Goal: Task Accomplishment & Management: Manage account settings

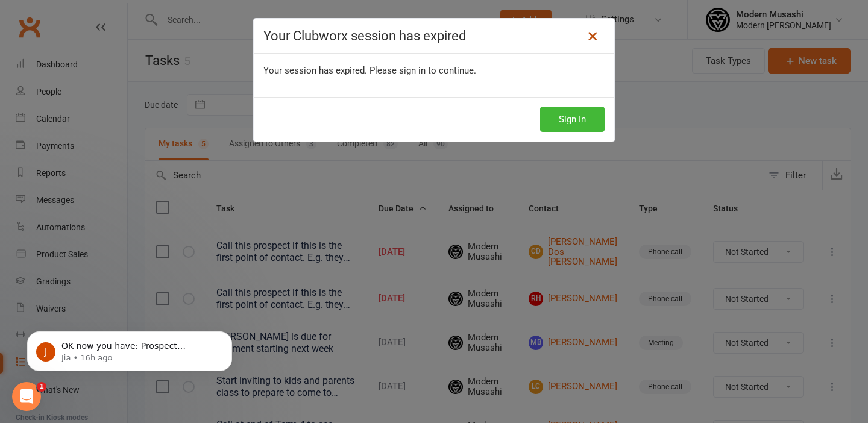
click at [590, 39] on icon at bounding box center [592, 36] width 14 height 14
click at [594, 37] on icon at bounding box center [592, 36] width 14 height 14
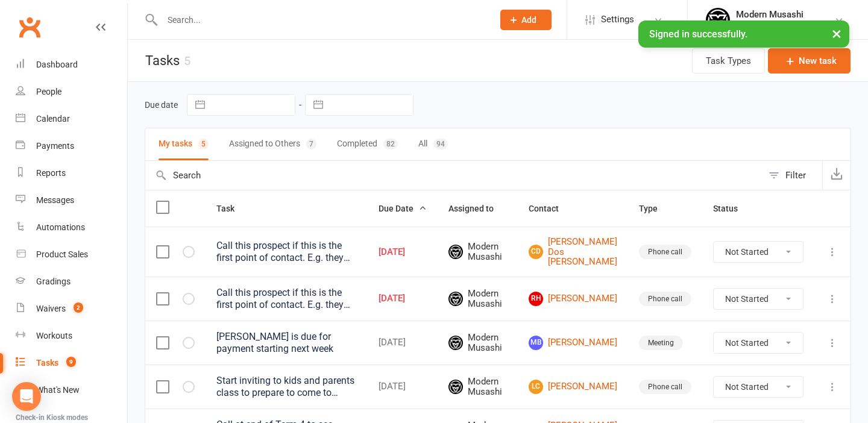
click at [836, 31] on button "×" at bounding box center [837, 33] width 22 height 26
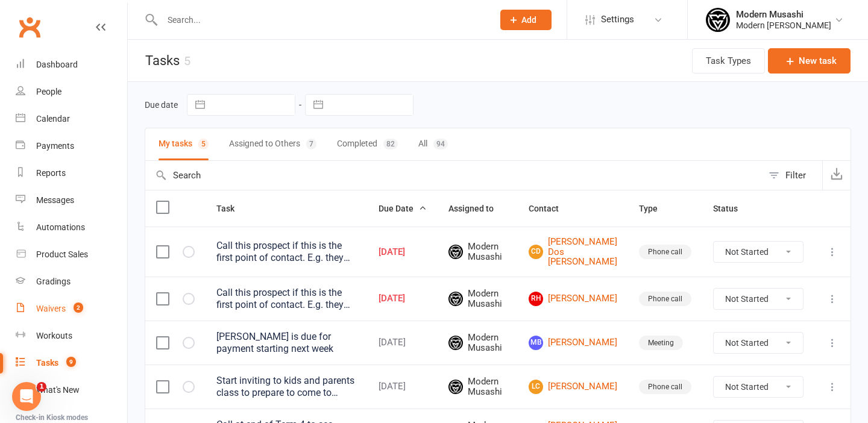
click at [51, 310] on div "Waivers" at bounding box center [51, 309] width 30 height 10
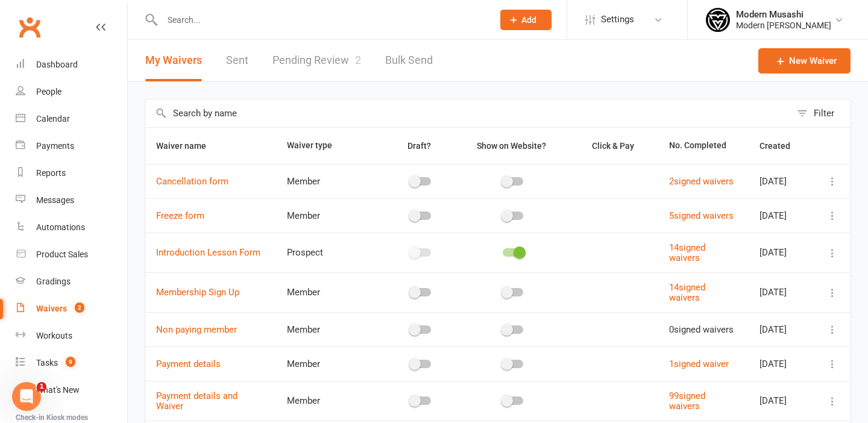
click at [315, 57] on link "Pending Review 2" at bounding box center [316, 61] width 89 height 42
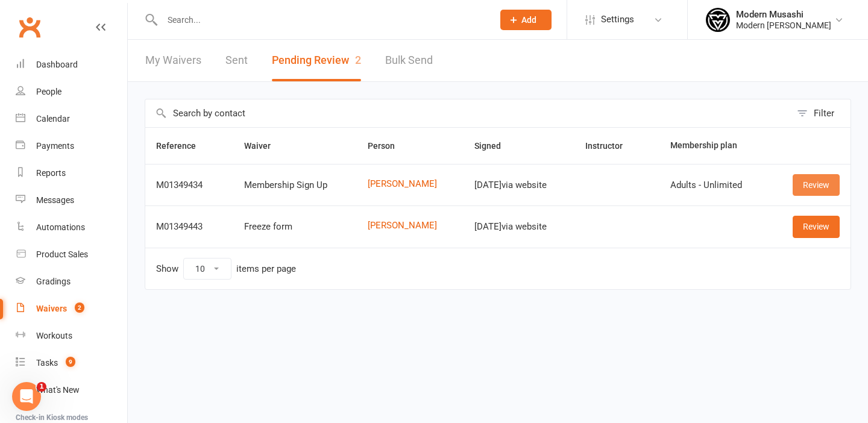
click at [822, 186] on link "Review" at bounding box center [816, 185] width 47 height 22
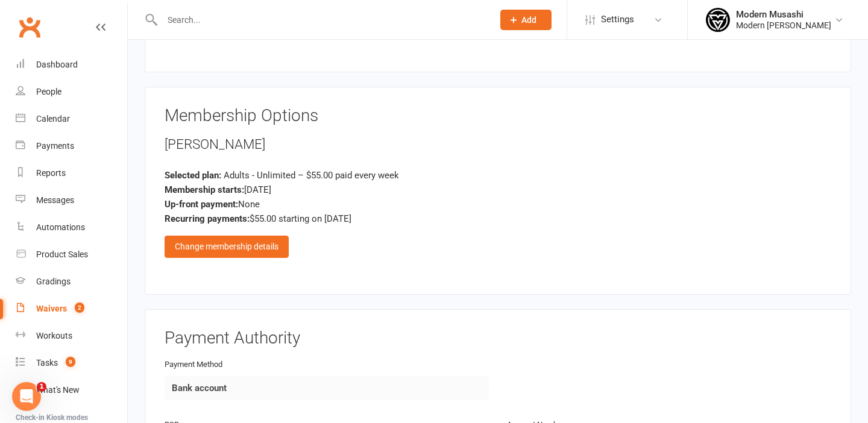
scroll to position [772, 0]
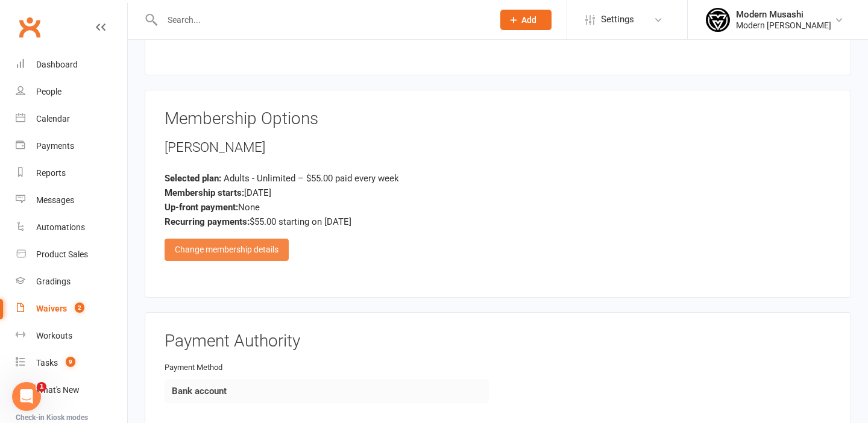
click at [226, 239] on div "Change membership details" at bounding box center [227, 250] width 124 height 22
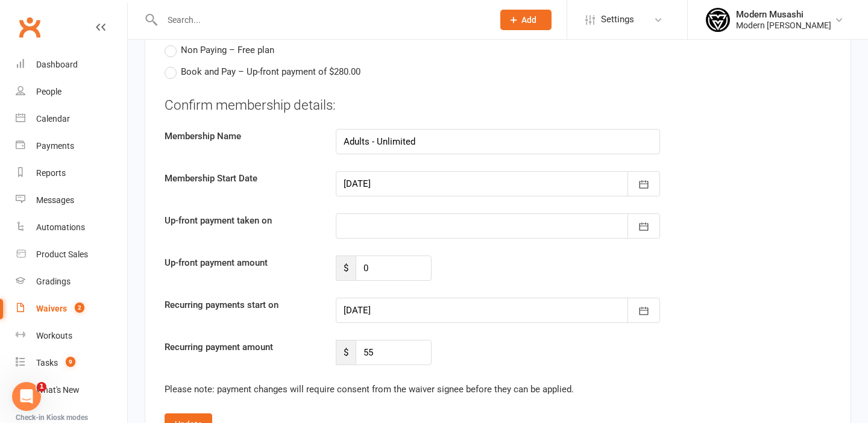
scroll to position [1028, 0]
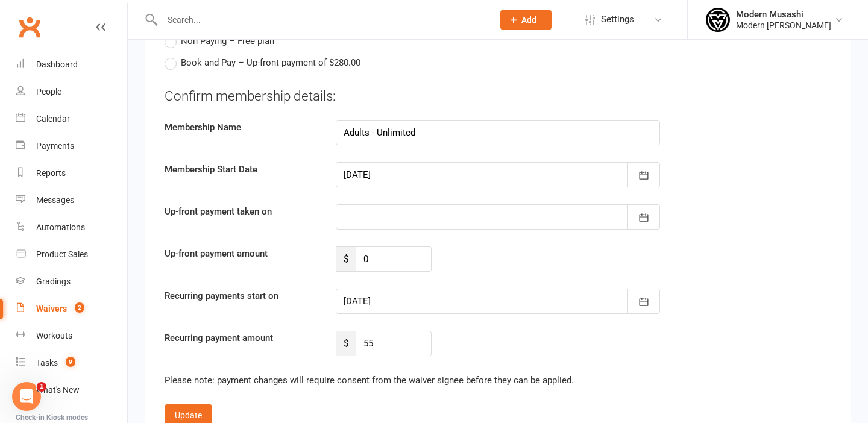
click at [429, 289] on div at bounding box center [498, 301] width 324 height 25
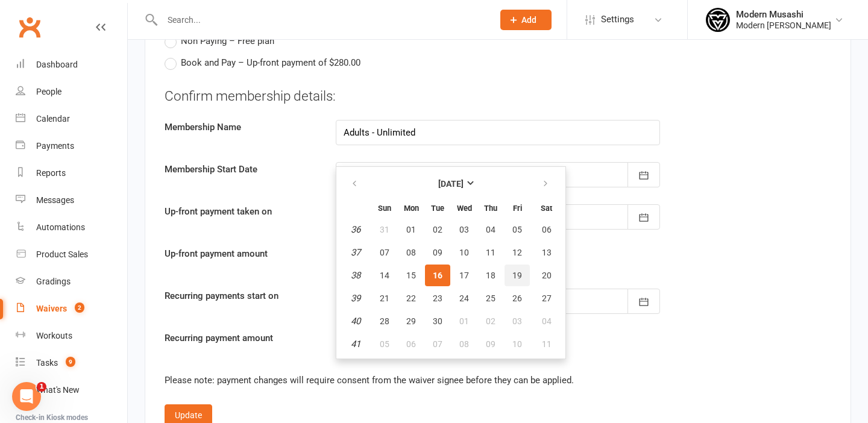
click at [519, 271] on span "19" at bounding box center [517, 276] width 10 height 10
type input "[DATE]"
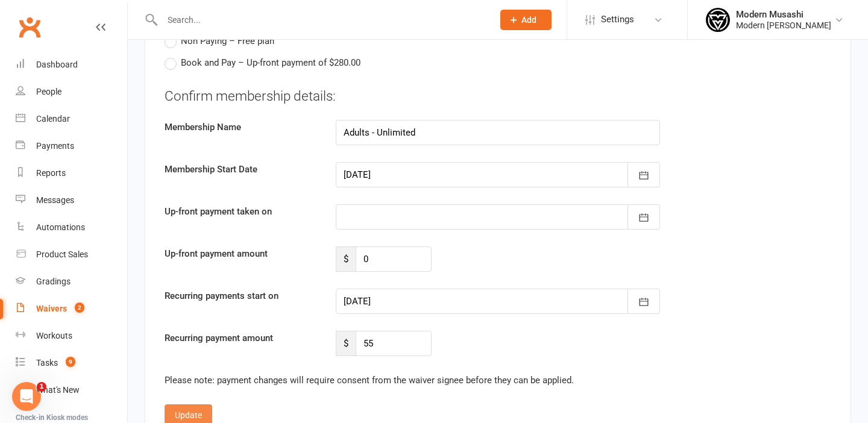
click at [191, 405] on button "Update" at bounding box center [189, 416] width 48 height 22
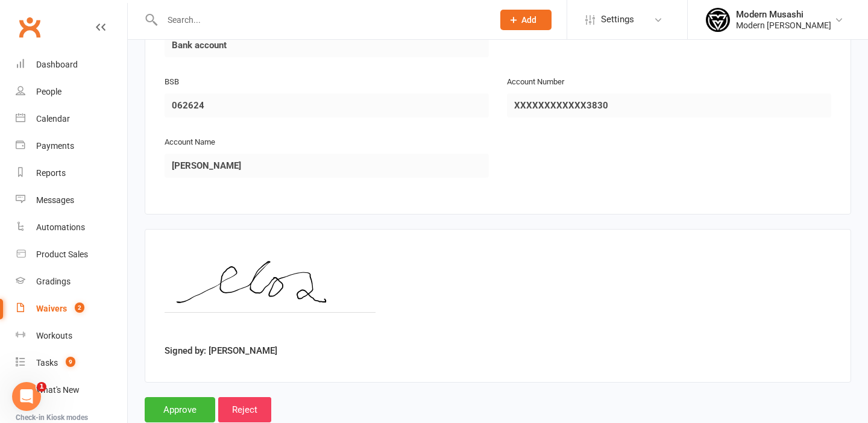
scroll to position [1134, 0]
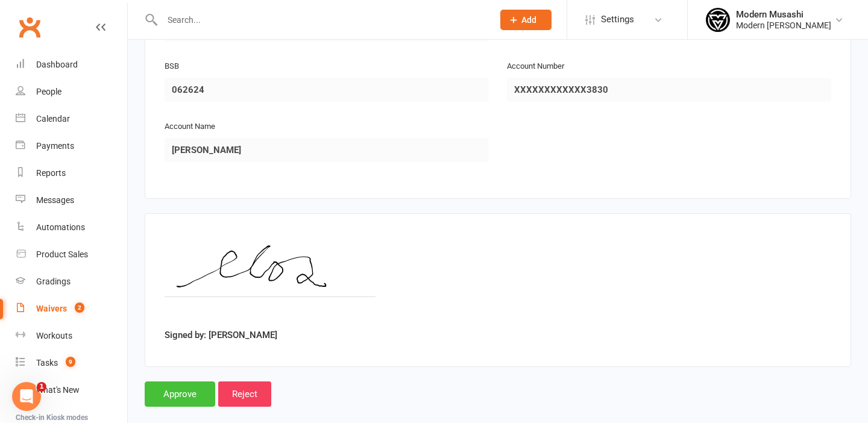
click at [181, 382] on input "Approve" at bounding box center [180, 394] width 71 height 25
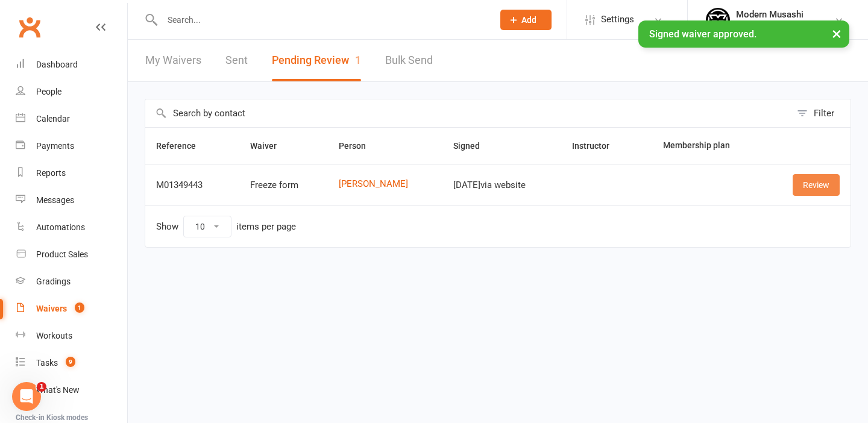
click at [820, 184] on link "Review" at bounding box center [816, 185] width 47 height 22
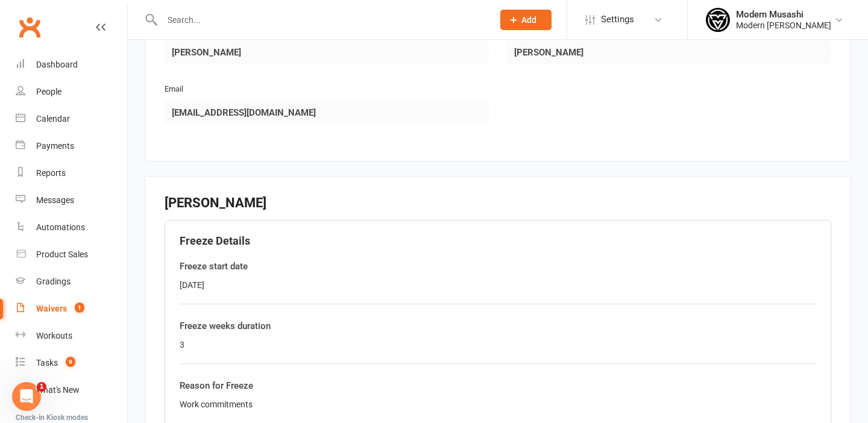
scroll to position [515, 0]
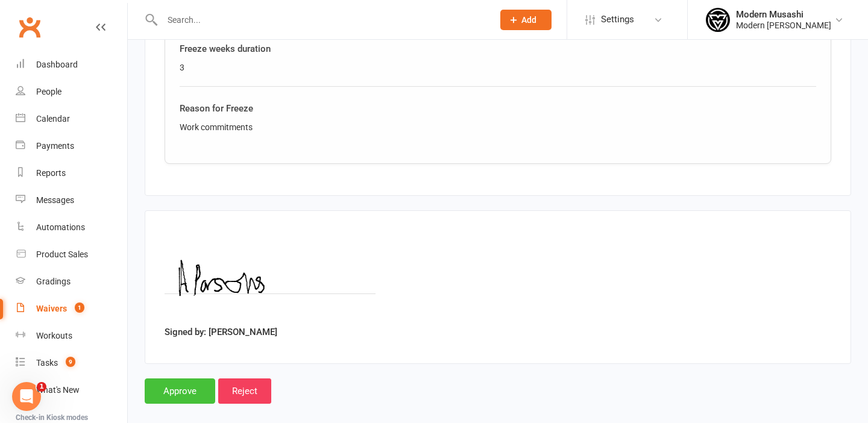
click at [187, 380] on input "Approve" at bounding box center [180, 391] width 71 height 25
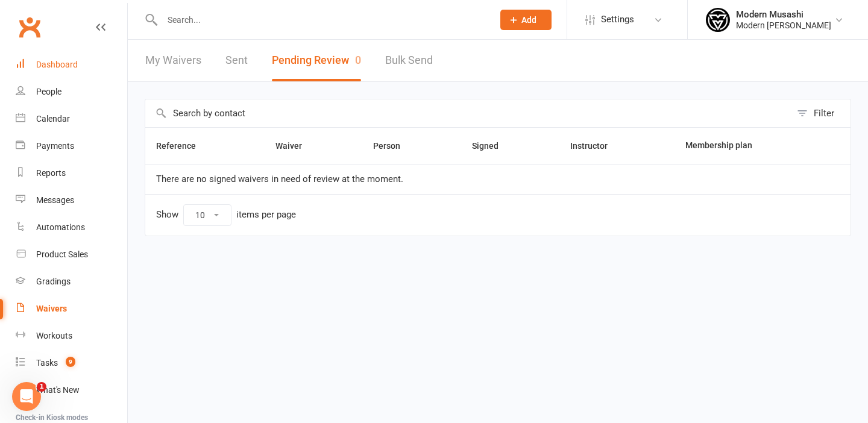
click at [55, 68] on div "Dashboard" at bounding box center [57, 65] width 42 height 10
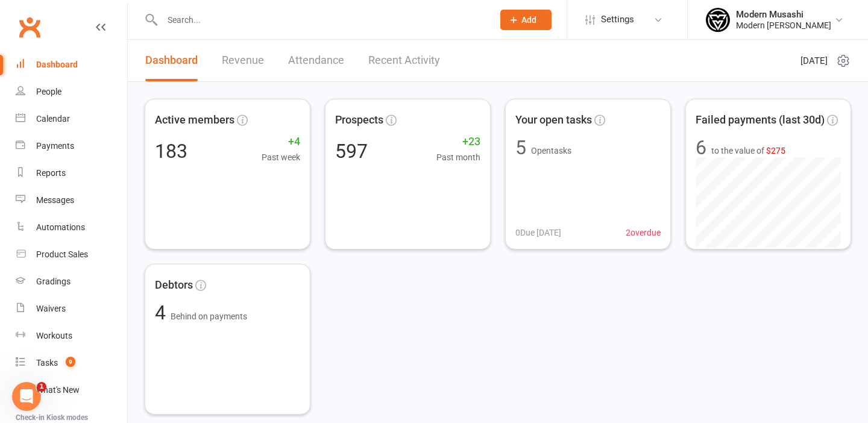
click at [196, 21] on input "text" at bounding box center [322, 19] width 326 height 17
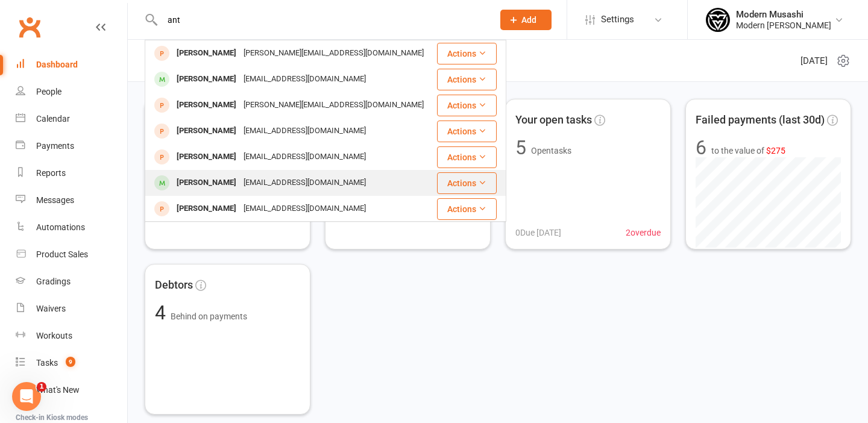
type input "ant"
click at [209, 182] on div "[PERSON_NAME]" at bounding box center [206, 182] width 67 height 17
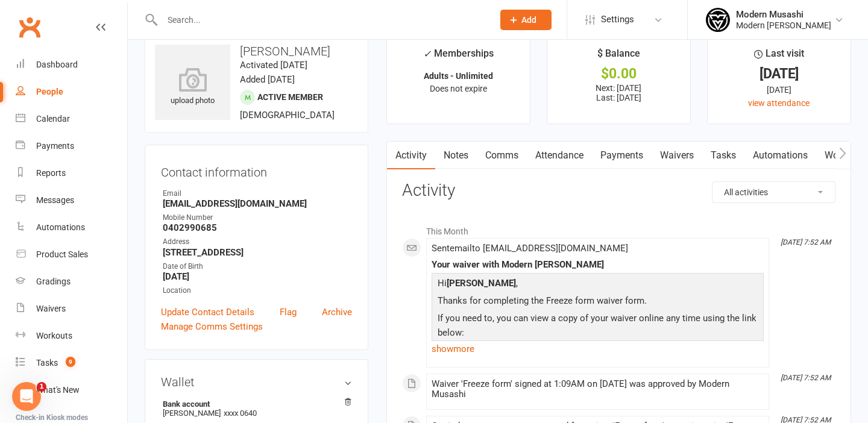
scroll to position [29, 0]
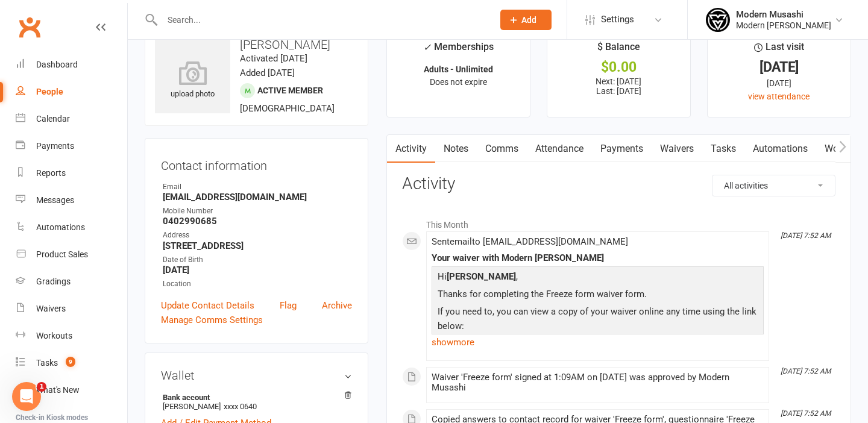
click at [628, 148] on link "Payments" at bounding box center [622, 149] width 60 height 28
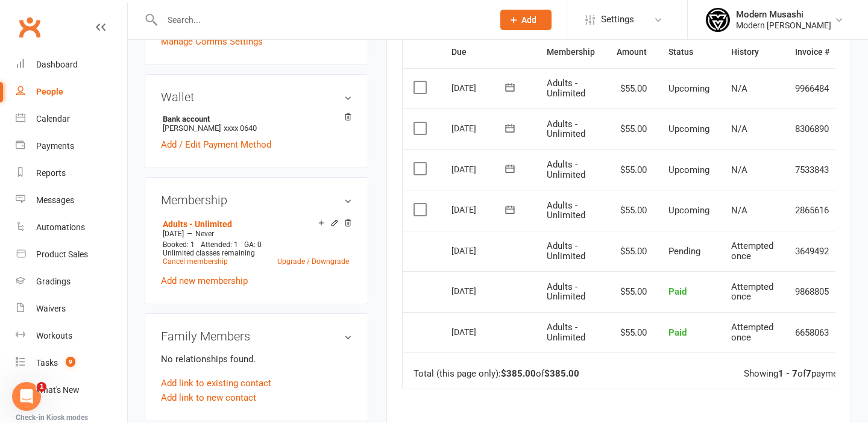
scroll to position [299, 0]
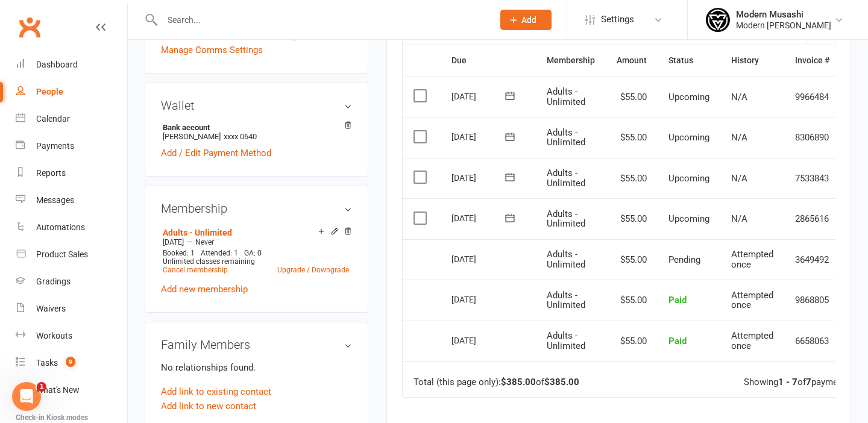
click at [418, 215] on label at bounding box center [422, 218] width 16 height 12
click at [418, 212] on input "checkbox" at bounding box center [418, 212] width 8 height 0
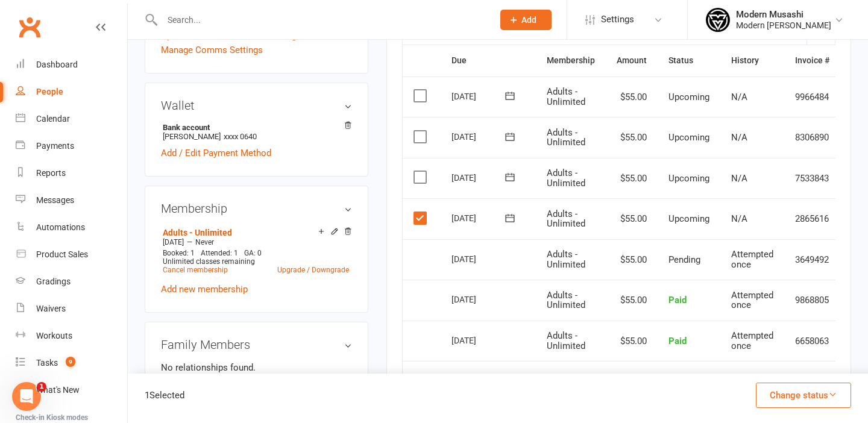
click at [419, 175] on label at bounding box center [422, 177] width 16 height 12
click at [419, 171] on input "checkbox" at bounding box center [418, 171] width 8 height 0
click at [420, 135] on label at bounding box center [422, 137] width 16 height 12
click at [420, 131] on input "checkbox" at bounding box center [418, 131] width 8 height 0
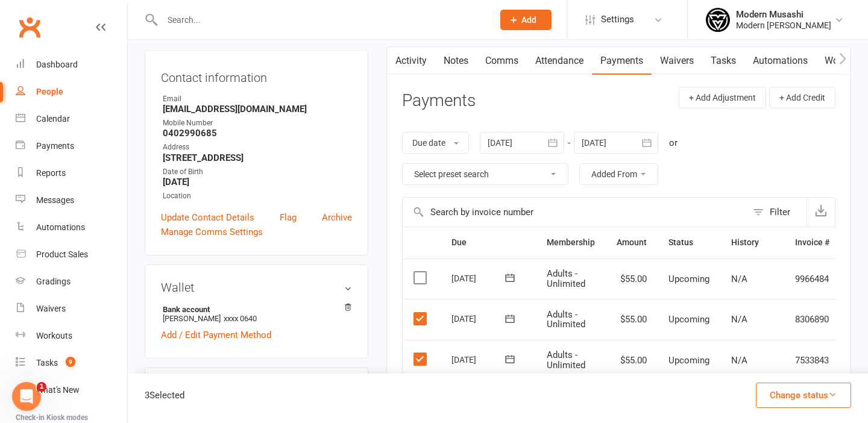
scroll to position [95, 0]
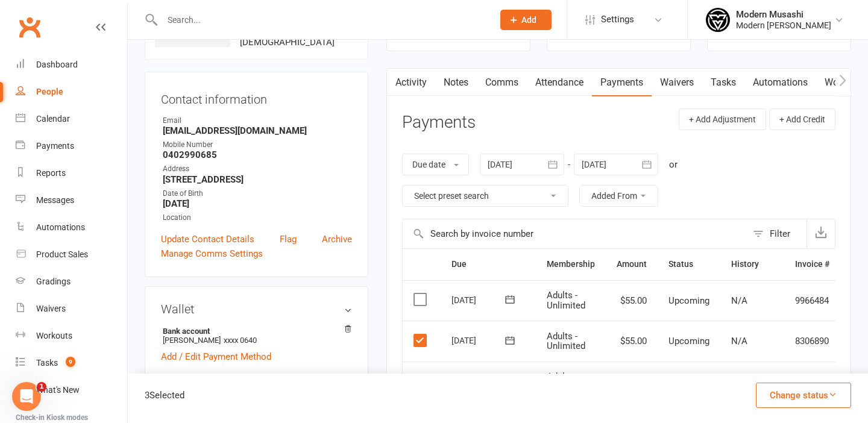
click at [830, 393] on icon "button" at bounding box center [832, 394] width 9 height 9
click at [787, 193] on div "Due date Due date Date paid Date failed Date settled [DATE] [DATE] Sun Mon Tue …" at bounding box center [618, 180] width 433 height 77
click at [542, 193] on select "Select preset search All failures All skipped payments All pending payments Suc…" at bounding box center [485, 196] width 165 height 20
click at [649, 195] on button "Added From" at bounding box center [618, 196] width 79 height 22
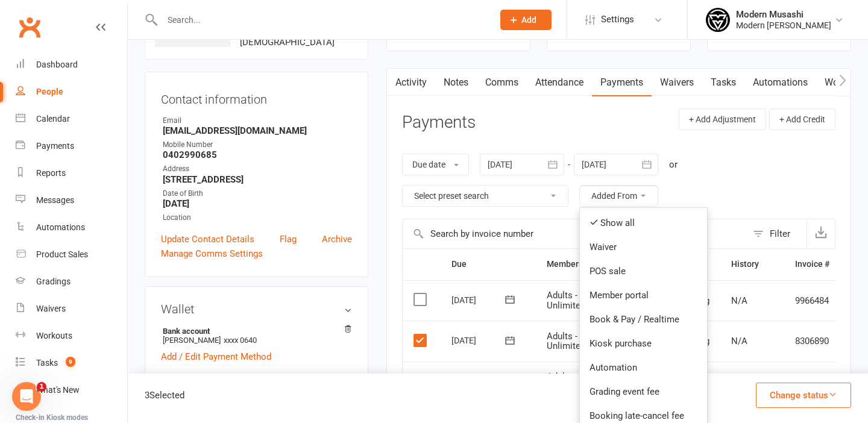
click at [735, 181] on div "Due date Due date Date paid Date failed Date settled [DATE] [DATE] Sun Mon Tue …" at bounding box center [618, 180] width 433 height 77
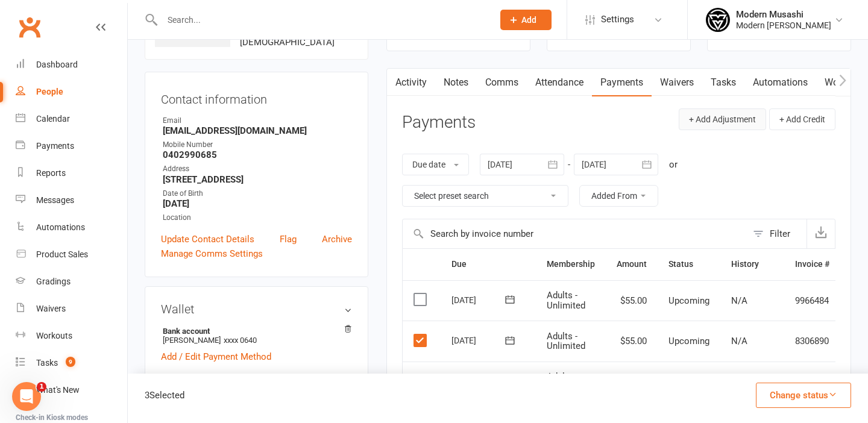
click at [720, 119] on button "+ Add Adjustment" at bounding box center [722, 120] width 87 height 22
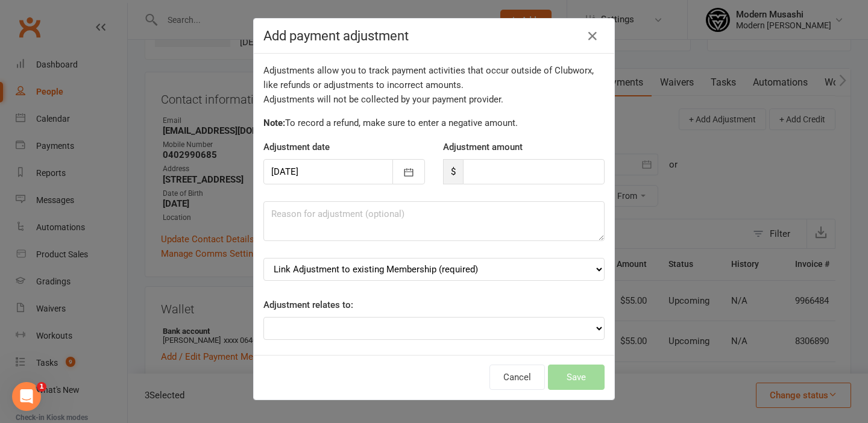
click at [353, 171] on div at bounding box center [344, 171] width 162 height 25
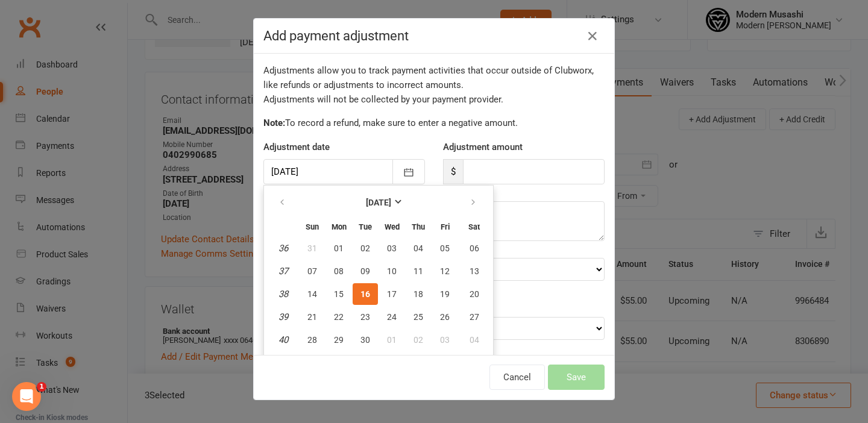
scroll to position [20, 0]
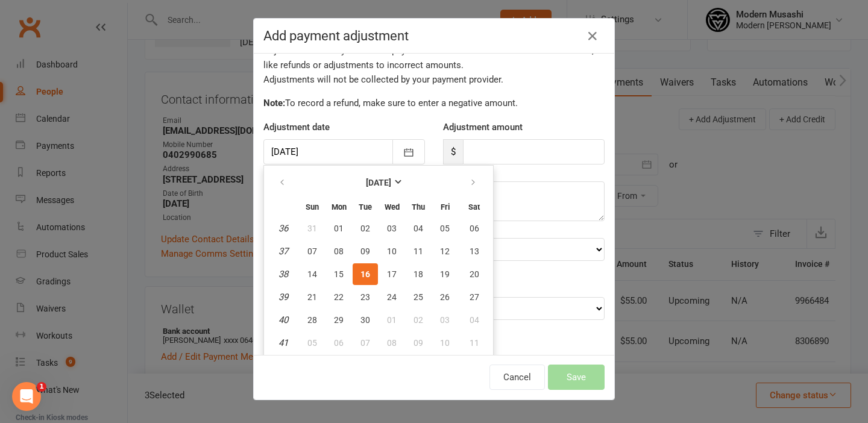
click at [365, 151] on div at bounding box center [344, 151] width 162 height 25
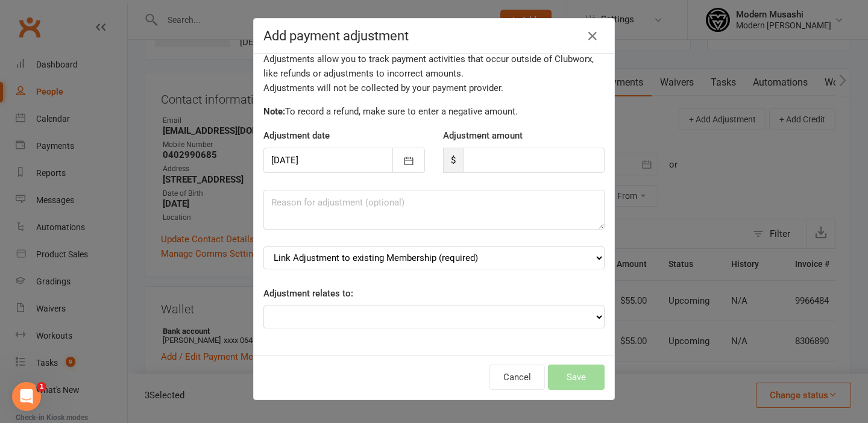
scroll to position [11, 0]
click at [509, 260] on select "Link Adjustment to existing Membership (required) Adults - Unlimited (starts: […" at bounding box center [433, 258] width 341 height 23
click at [518, 382] on button "Cancel" at bounding box center [517, 377] width 55 height 25
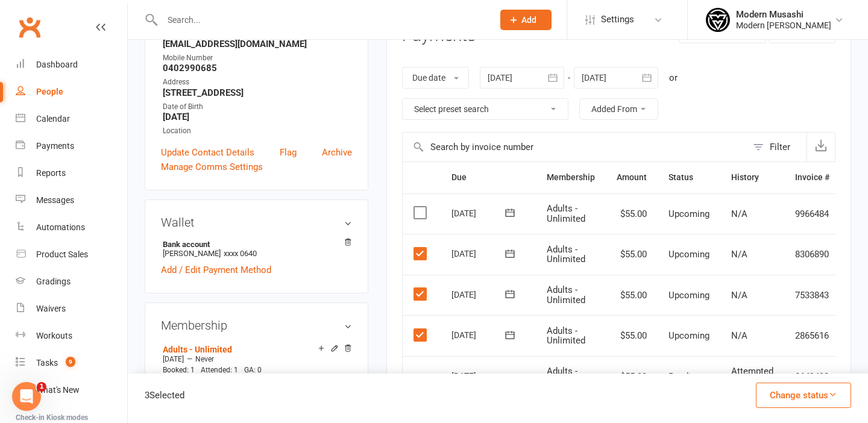
scroll to position [0, 0]
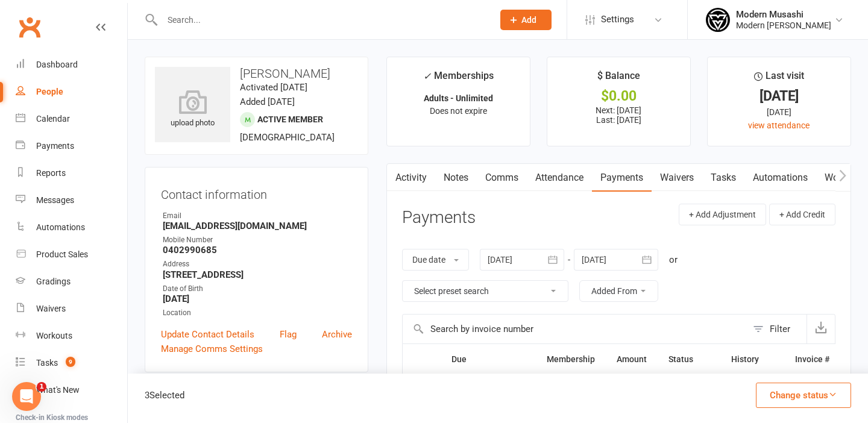
click at [554, 289] on select "Select preset search All failures All skipped payments All pending payments Suc…" at bounding box center [485, 291] width 165 height 20
click at [456, 260] on span at bounding box center [456, 260] width 5 height 2
click at [509, 221] on header "Payments + Add Adjustment + Add Credit" at bounding box center [618, 220] width 433 height 33
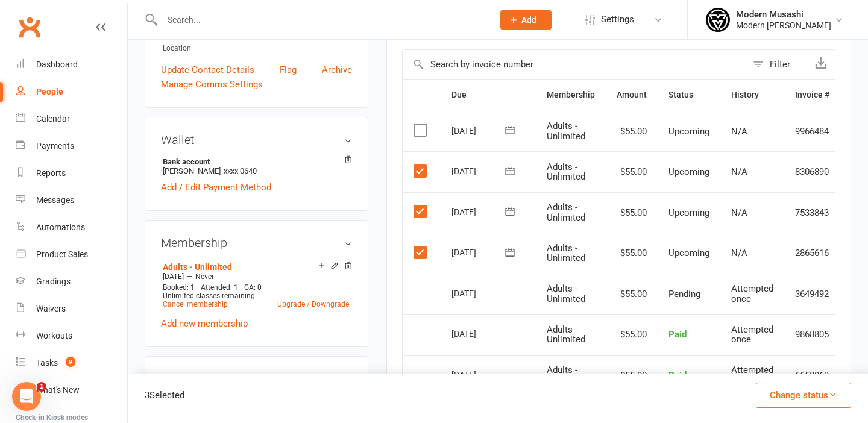
scroll to position [272, 0]
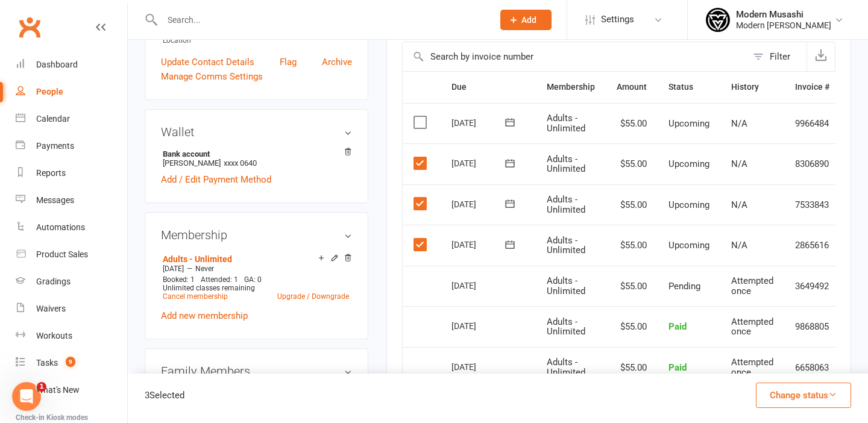
click at [509, 245] on icon at bounding box center [510, 245] width 12 height 12
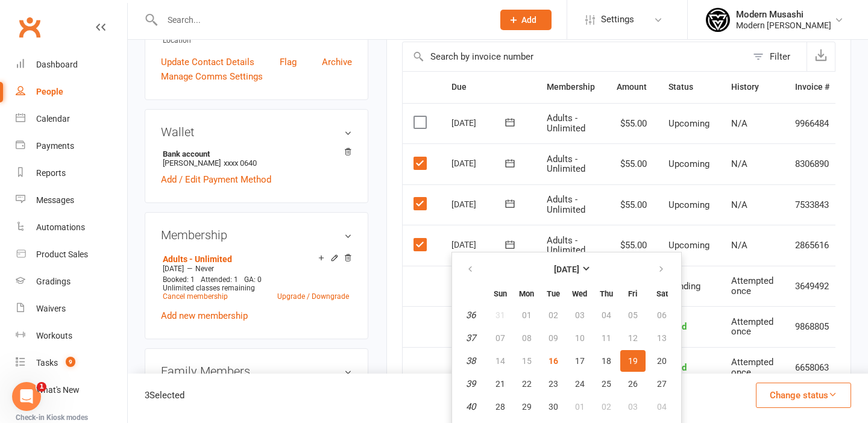
click at [509, 245] on icon at bounding box center [510, 245] width 12 height 12
click at [420, 266] on td "Select this" at bounding box center [422, 286] width 38 height 41
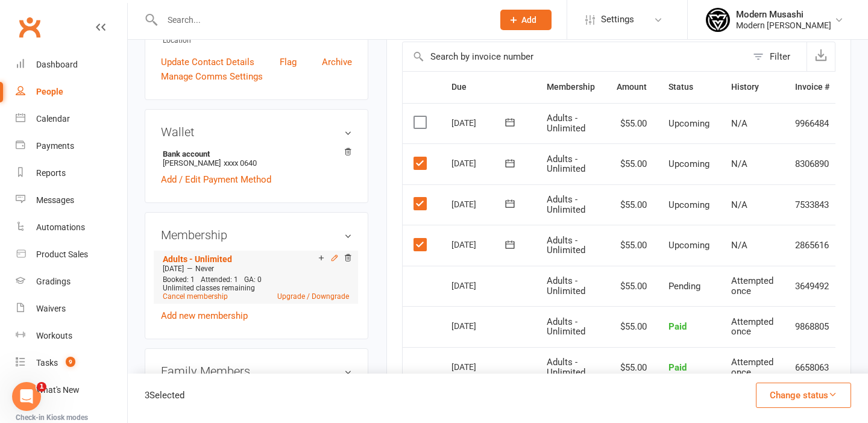
click at [335, 260] on icon at bounding box center [334, 257] width 5 height 5
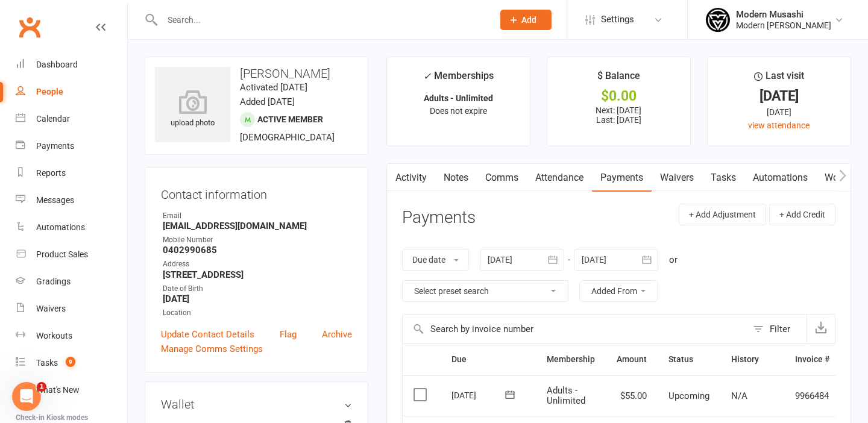
click at [540, 260] on div at bounding box center [522, 260] width 84 height 22
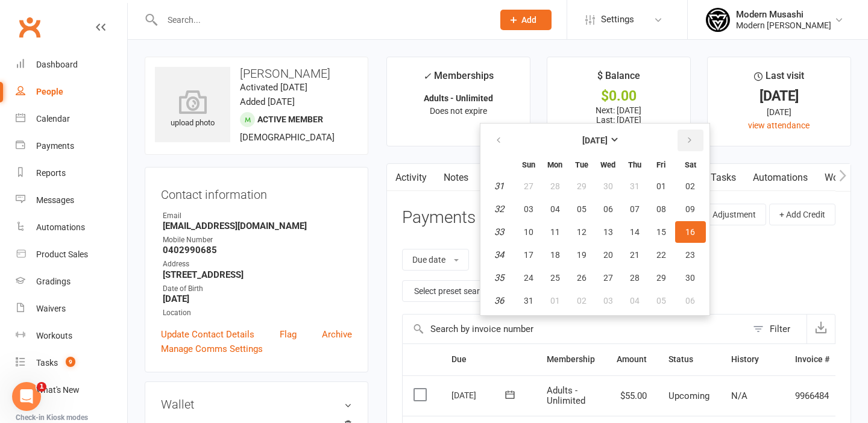
click at [692, 133] on button "button" at bounding box center [691, 141] width 26 height 22
click at [660, 231] on span "19" at bounding box center [662, 232] width 10 height 10
type input "[DATE]"
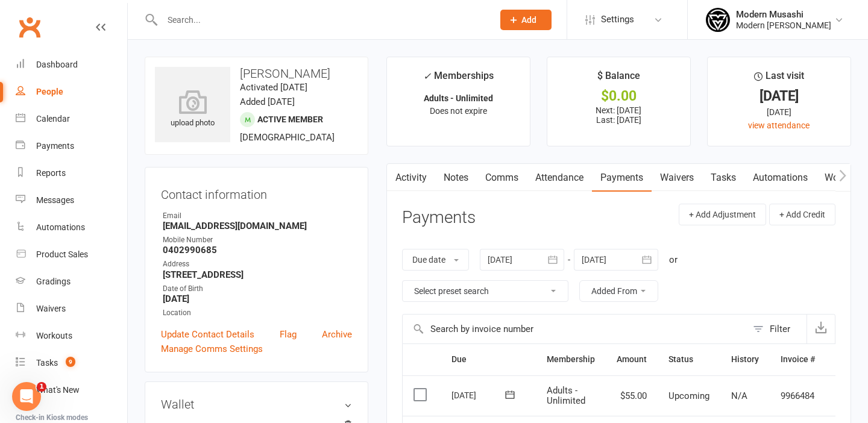
click at [615, 261] on div at bounding box center [616, 260] width 84 height 22
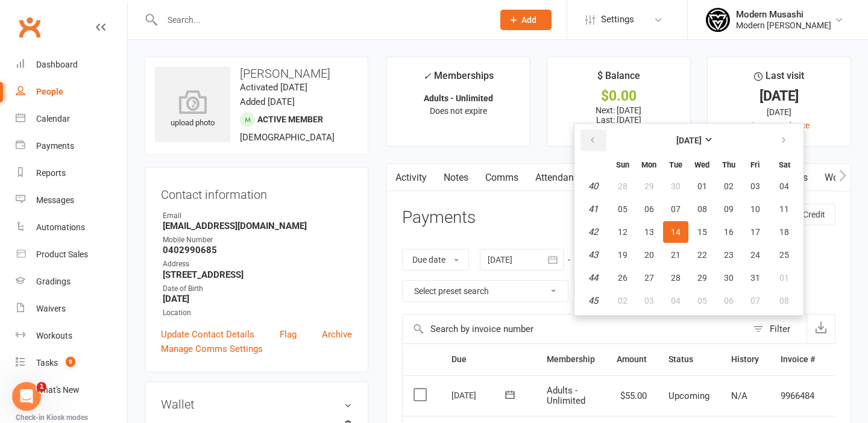
click at [595, 140] on icon "button" at bounding box center [592, 141] width 8 height 10
click at [785, 139] on icon "button" at bounding box center [783, 141] width 8 height 10
click at [756, 187] on span "03" at bounding box center [756, 186] width 10 height 10
type input "[DATE]"
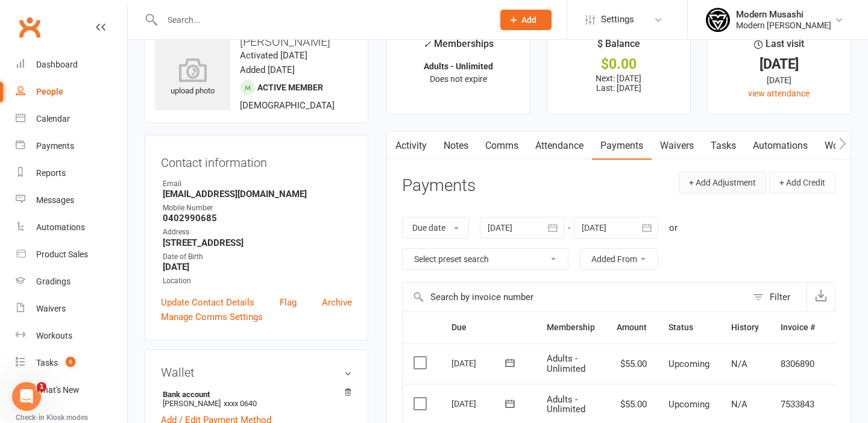
scroll to position [30, 0]
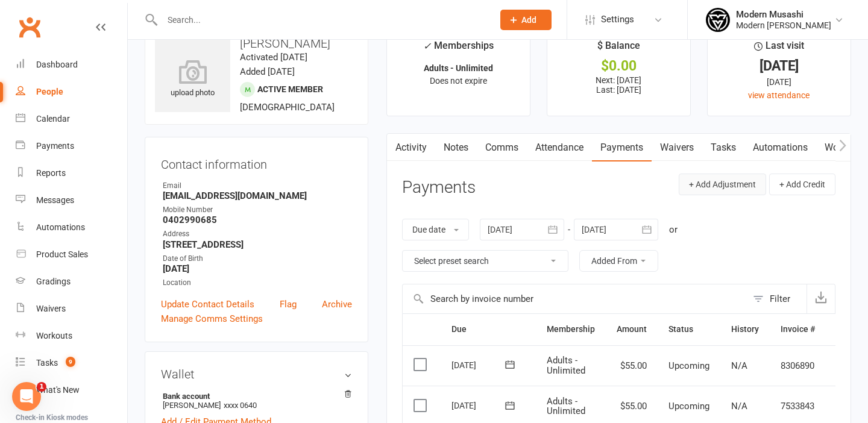
click at [726, 181] on button "+ Add Adjustment" at bounding box center [722, 185] width 87 height 22
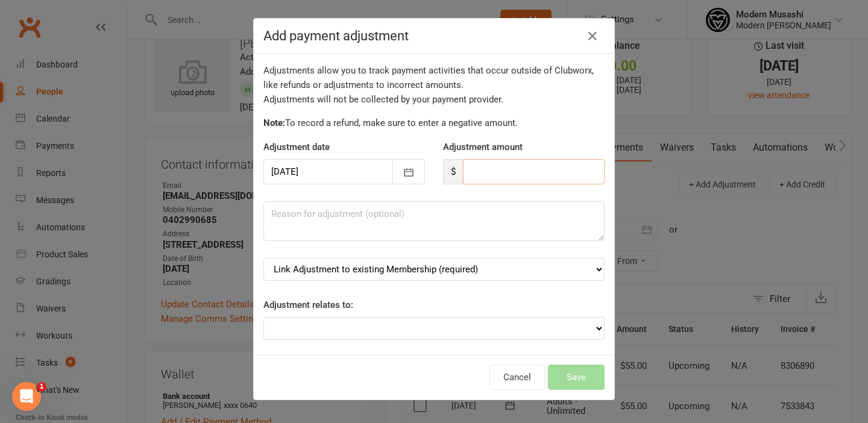
click at [498, 177] on input "number" at bounding box center [534, 171] width 142 height 25
type input "5"
click at [590, 33] on icon "button" at bounding box center [592, 36] width 14 height 14
